Goal: Task Accomplishment & Management: Use online tool/utility

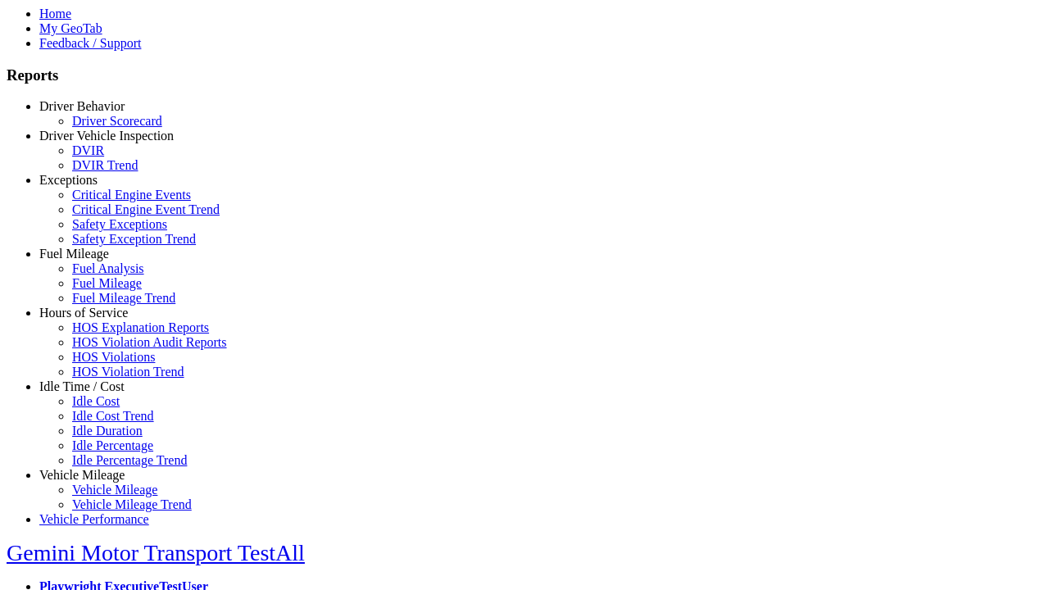
click at [94, 320] on link "Hours of Service" at bounding box center [83, 313] width 89 height 14
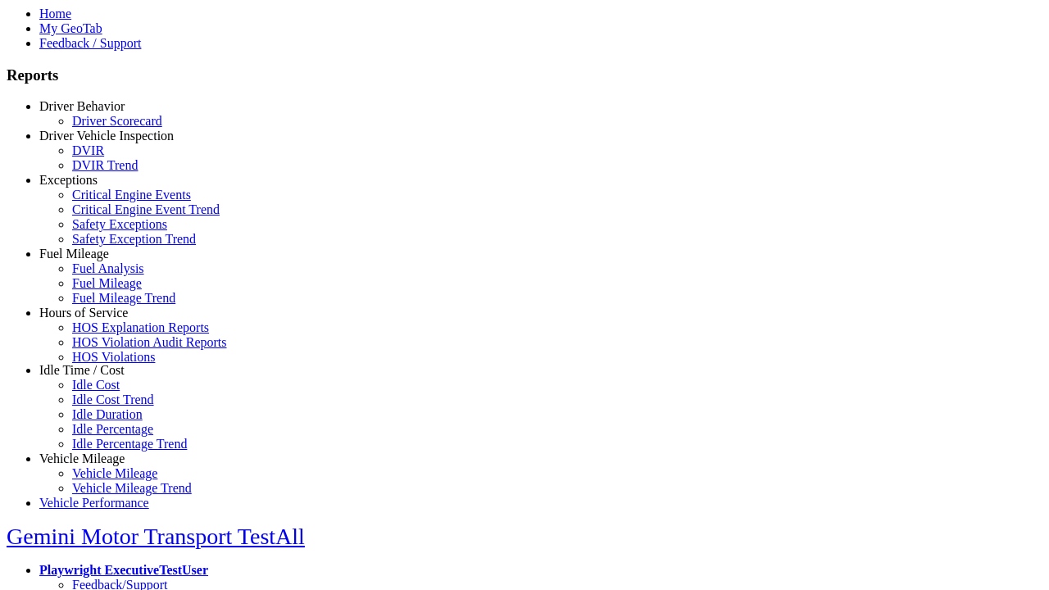
click at [107, 334] on link "HOS Explanation Reports" at bounding box center [140, 327] width 137 height 14
